Goal: Information Seeking & Learning: Stay updated

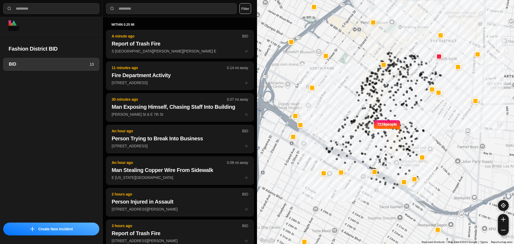
select select "*"
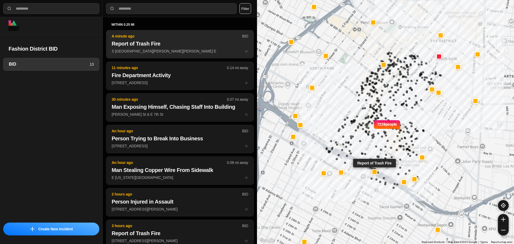
click at [143, 45] on h2 "Report of Trash Fire" at bounding box center [180, 44] width 137 height 8
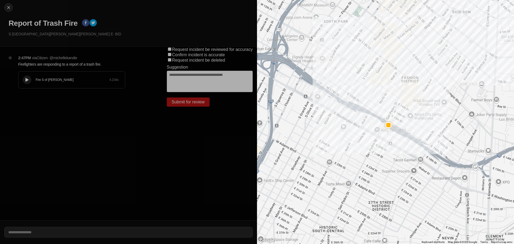
click at [26, 79] on icon at bounding box center [26, 79] width 3 height 3
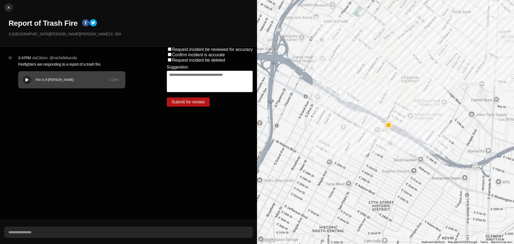
click at [26, 76] on button at bounding box center [27, 80] width 9 height 9
click at [8, 5] on img at bounding box center [8, 7] width 5 height 5
select select "*"
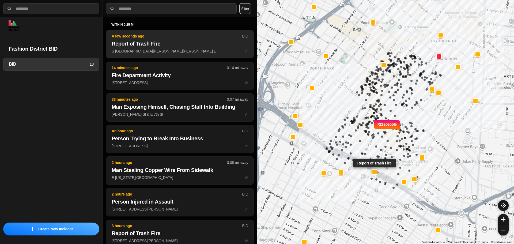
click at [144, 39] on button "A few seconds ago BID Report of Trash Fire S San Pedro St & Santa Monica Fwy E ☆" at bounding box center [180, 44] width 148 height 28
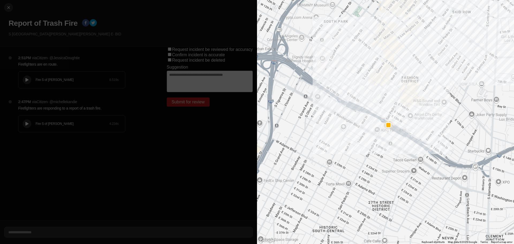
click at [26, 77] on button at bounding box center [27, 80] width 9 height 9
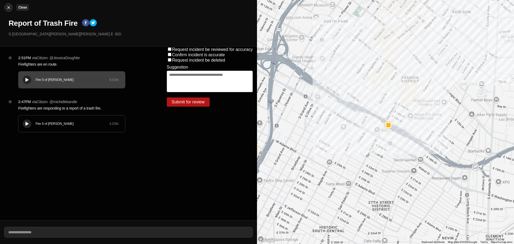
click at [10, 8] on img at bounding box center [8, 7] width 5 height 5
select select "*"
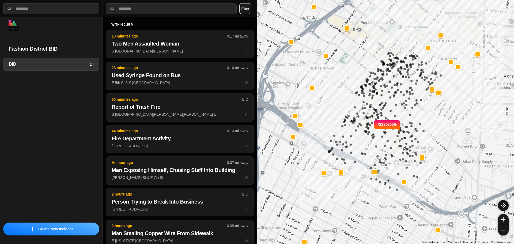
select select "*"
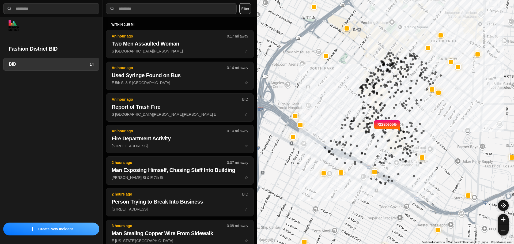
select select "*"
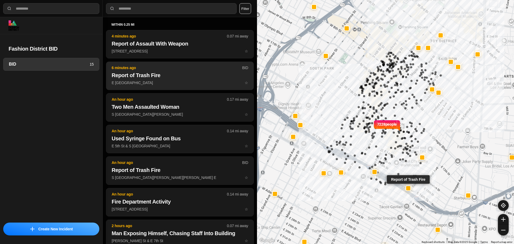
click at [188, 72] on h2 "Report of Trash Fire" at bounding box center [180, 76] width 137 height 8
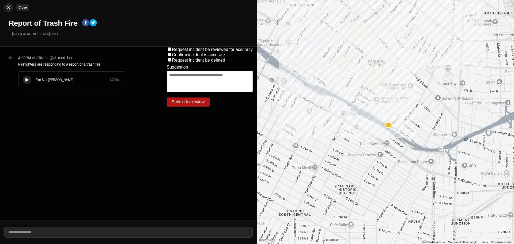
click at [12, 5] on div at bounding box center [9, 7] width 8 height 5
select select "*"
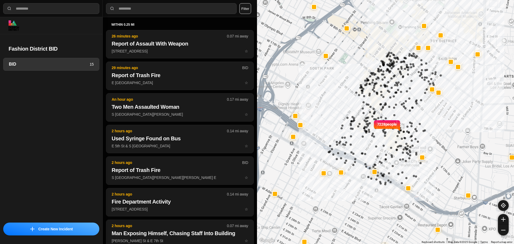
select select "*"
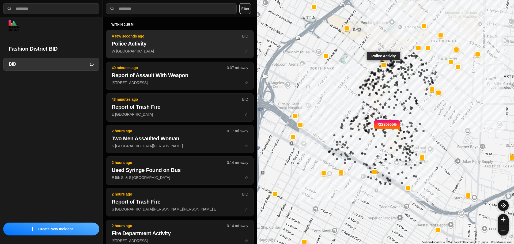
click at [183, 48] on p "W 8th St & S Broadway ☆" at bounding box center [180, 50] width 137 height 5
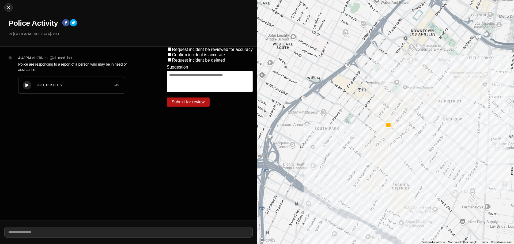
click at [27, 82] on button at bounding box center [27, 85] width 9 height 9
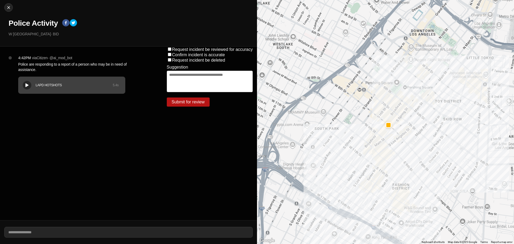
click at [22, 78] on div "LAPD HOTSHOTS 5.4 s" at bounding box center [71, 85] width 107 height 17
click at [23, 79] on div "LAPD HOTSHOTS 5.4 s" at bounding box center [71, 85] width 107 height 17
click at [5, 5] on div at bounding box center [9, 7] width 8 height 5
select select "*"
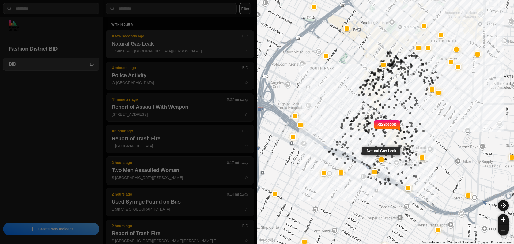
click at [128, 33] on button "A few seconds ago BID Natural Gas Leak E 14th Pl & S San Pedro St ☆" at bounding box center [180, 44] width 148 height 28
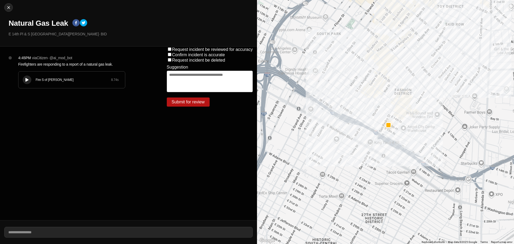
click at [62, 72] on div "Fire S of Mulholland 8.74 s" at bounding box center [71, 80] width 107 height 17
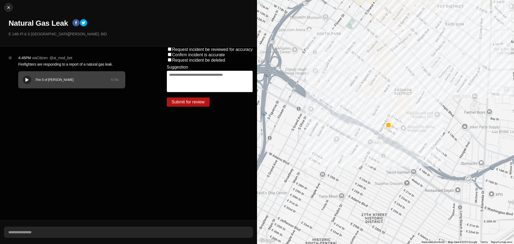
click at [21, 72] on div "Fire S of Mulholland 8.74 s" at bounding box center [71, 80] width 107 height 17
click at [10, 6] on img at bounding box center [8, 7] width 5 height 5
select select "*"
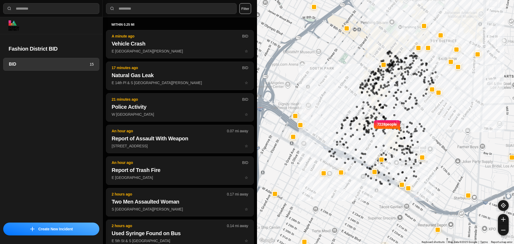
select select "*"
